Goal: Use online tool/utility: Utilize a website feature to perform a specific function

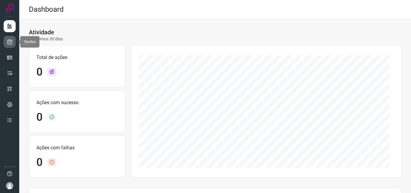
click at [9, 44] on icon at bounding box center [10, 42] width 6 height 6
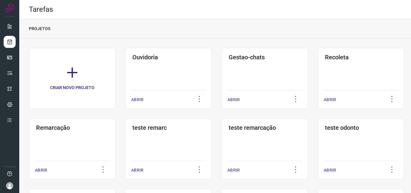
click at [80, 148] on div "Remarcação ABRIR" at bounding box center [72, 148] width 87 height 61
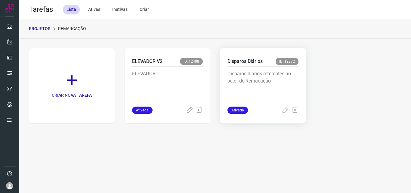
click at [271, 71] on p "Disparos diarios referentes ao setor de Remacação" at bounding box center [262, 85] width 71 height 30
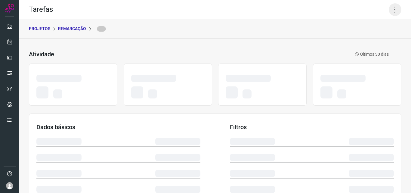
click at [392, 8] on icon at bounding box center [394, 9] width 13 height 13
click at [391, 8] on icon at bounding box center [394, 9] width 13 height 13
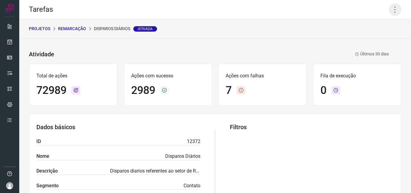
click at [390, 8] on icon at bounding box center [394, 9] width 13 height 13
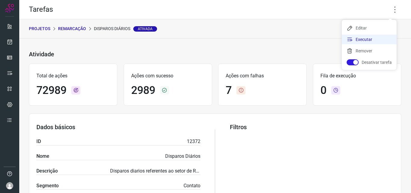
click at [377, 39] on li "Executar" at bounding box center [369, 40] width 55 height 10
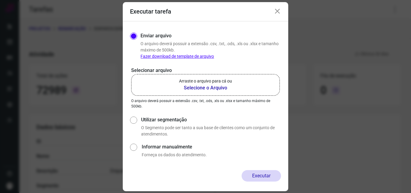
click at [218, 85] on b "Selecione o Arquivo" at bounding box center [205, 87] width 53 height 7
click at [0, 0] on input "Arraste o arquivo para cá ou Selecione o Arquivo" at bounding box center [0, 0] width 0 height 0
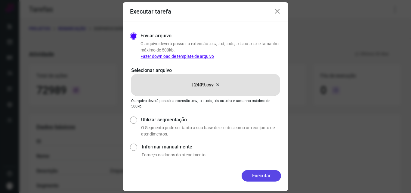
click at [261, 176] on button "Executar" at bounding box center [260, 175] width 39 height 11
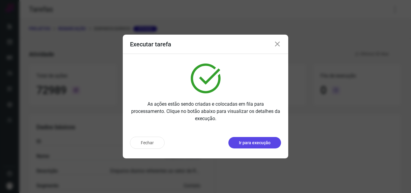
click at [266, 146] on button "Ir para execução" at bounding box center [254, 142] width 53 height 11
